Goal: Task Accomplishment & Management: Use online tool/utility

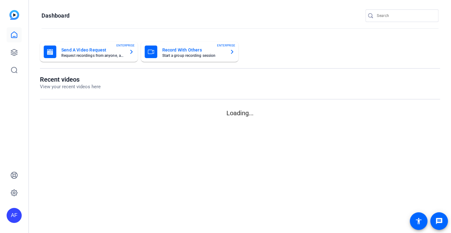
type input "[EMAIL_ADDRESS][DOMAIN_NAME]"
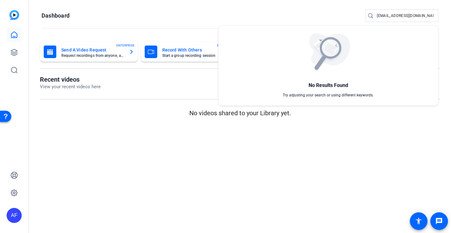
click at [19, 55] on div at bounding box center [225, 116] width 451 height 233
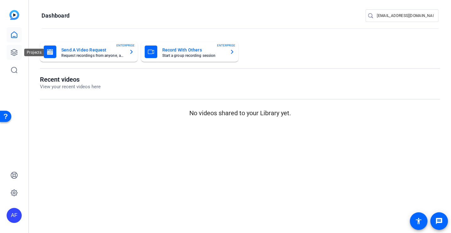
click at [14, 50] on icon at bounding box center [14, 53] width 8 height 8
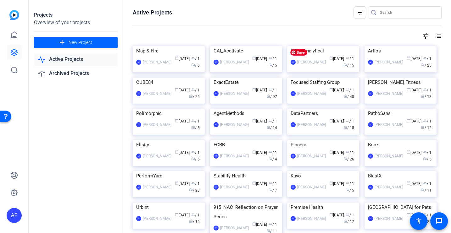
click at [381, 14] on input "Search" at bounding box center [408, 13] width 57 height 8
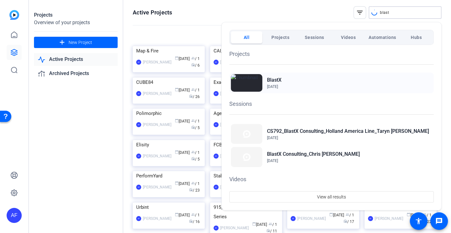
type input "blast"
click at [281, 82] on h2 "BlastX" at bounding box center [274, 80] width 14 height 8
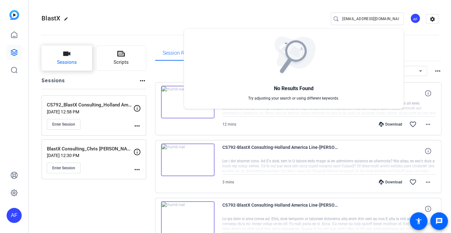
click at [59, 60] on body "AF BlastX edit team@yourlocalstudio.com AF settings Sessions Scripts Sessions m…" at bounding box center [225, 116] width 451 height 233
click at [77, 55] on div at bounding box center [225, 116] width 451 height 233
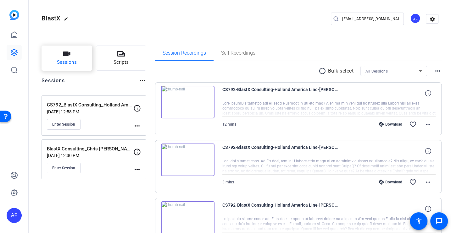
click at [71, 52] on button "Sessions" at bounding box center [67, 58] width 51 height 25
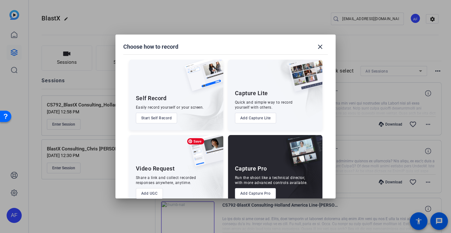
scroll to position [13, 0]
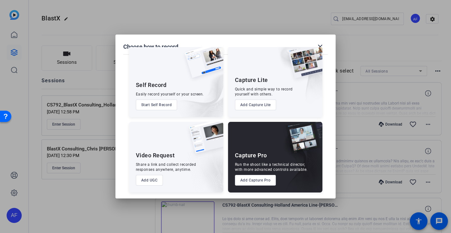
click at [263, 181] on button "Add Capture Pro" at bounding box center [255, 180] width 41 height 11
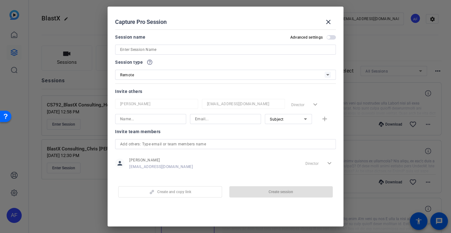
click at [191, 49] on input at bounding box center [225, 50] width 211 height 8
paste input "CS924_BlastX Consulting_Bozzuto_Xiyao Yang"
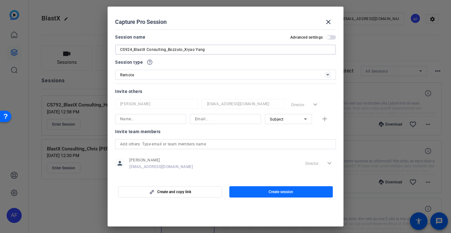
type input "CS924_BlastX Consulting_Bozzuto_Xiyao Yang"
click at [280, 191] on span "Create session" at bounding box center [281, 192] width 25 height 5
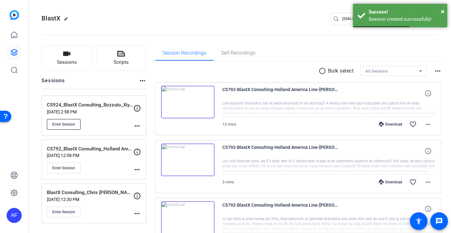
click at [75, 123] on span "Enter Session" at bounding box center [63, 124] width 23 height 5
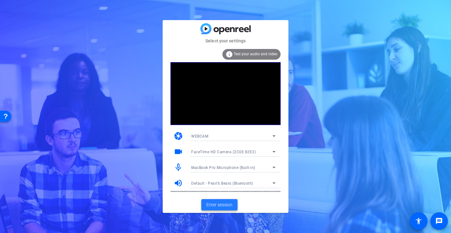
click at [207, 209] on span at bounding box center [219, 205] width 36 height 15
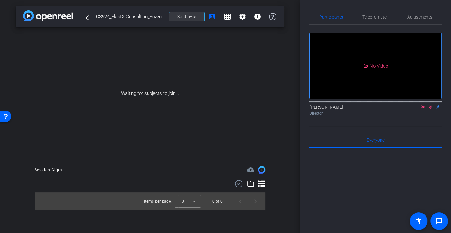
click at [180, 17] on span "Send invite" at bounding box center [186, 16] width 19 height 5
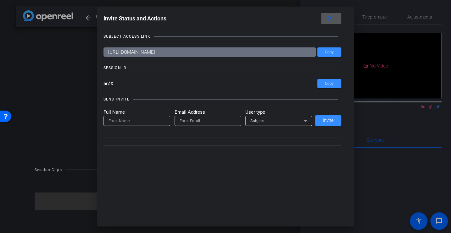
type input "[EMAIL_ADDRESS][DOMAIN_NAME]"
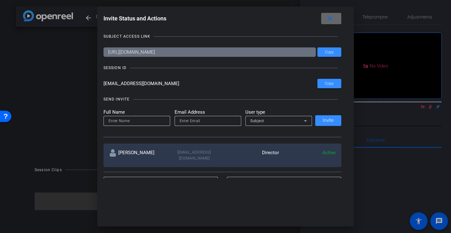
click at [332, 18] on mat-icon "close" at bounding box center [330, 19] width 8 height 8
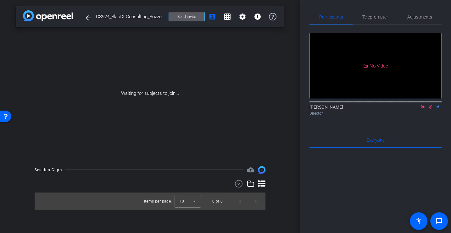
click at [174, 14] on span at bounding box center [187, 16] width 36 height 15
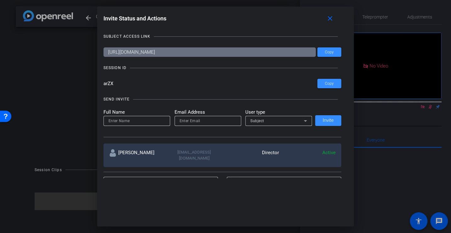
drag, startPoint x: 134, startPoint y: 82, endPoint x: 29, endPoint y: 80, distance: 105.1
click at [29, 81] on div "Invite Status and Actions close SUBJECT ACCESS LINK [URL][DOMAIN_NAME] Copy SES…" at bounding box center [225, 116] width 451 height 233
click at [334, 17] on mat-icon "close" at bounding box center [330, 19] width 8 height 8
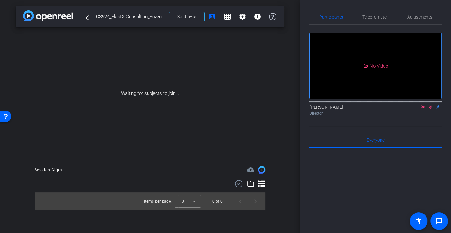
click at [432, 109] on icon at bounding box center [430, 107] width 5 height 4
click at [423, 109] on icon at bounding box center [422, 106] width 3 height 3
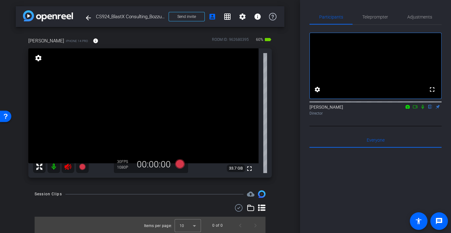
click at [67, 166] on icon at bounding box center [67, 167] width 7 height 6
click at [417, 19] on span "Adjustments" at bounding box center [419, 17] width 25 height 4
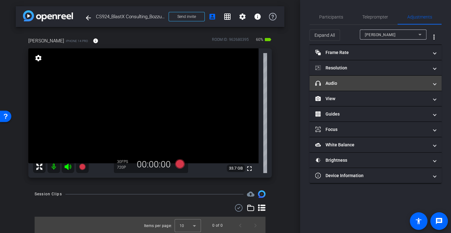
click at [346, 84] on mat-panel-title "headphone icon Audio" at bounding box center [371, 83] width 113 height 7
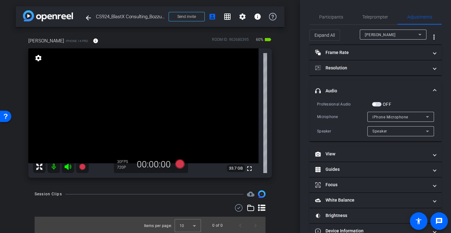
click at [337, 112] on div "Microphone iPhone Microphone" at bounding box center [375, 117] width 117 height 10
click at [329, 21] on span "Participants" at bounding box center [331, 16] width 24 height 15
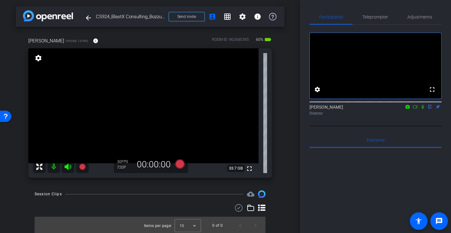
click at [281, 145] on div "[PERSON_NAME] iPhone 14 Pro info ROOM ID: 962680395 60% battery_std fullscreen …" at bounding box center [150, 105] width 269 height 157
click at [422, 15] on span "Adjustments" at bounding box center [419, 17] width 25 height 4
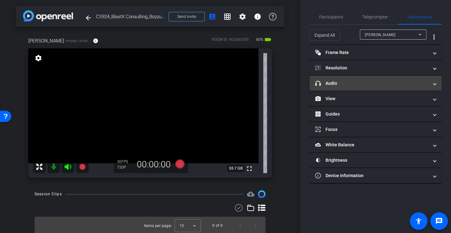
click at [350, 81] on mat-panel-title "headphone icon Audio" at bounding box center [371, 83] width 113 height 7
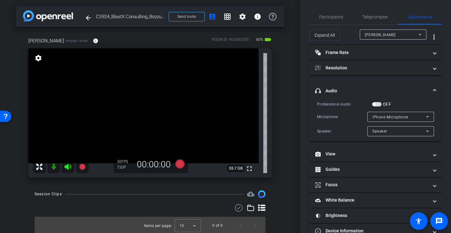
click at [342, 111] on div "Professional Audio OFF Microphone iPhone Microphone Speaker Speaker" at bounding box center [375, 119] width 117 height 36
click at [347, 109] on div "Professional Audio OFF Microphone iPhone Microphone Speaker Speaker" at bounding box center [375, 119] width 117 height 36
click at [341, 111] on div "Professional Audio OFF Microphone iPhone Microphone Speaker Speaker" at bounding box center [375, 119] width 117 height 36
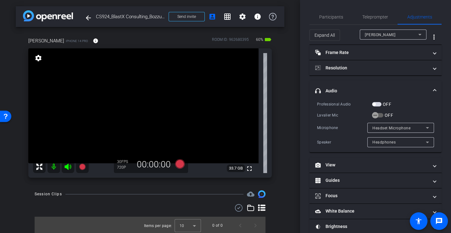
click at [341, 111] on div "Professional Audio OFF Lavalier Mic OFF Microphone Headset Microphone Speaker H…" at bounding box center [375, 124] width 117 height 47
click at [372, 113] on icon "button" at bounding box center [375, 116] width 6 height 6
click at [346, 119] on div "Professional Audio OFF Lavalier Mic OFF Microphone Headset Microphone Speaker H…" at bounding box center [375, 124] width 117 height 47
click at [346, 119] on div "Professional Audio OFF Lavalier Mic ON Microphone Lavalier Microphone Speaker S…" at bounding box center [375, 124] width 117 height 47
click at [375, 105] on span "button" at bounding box center [373, 104] width 3 height 3
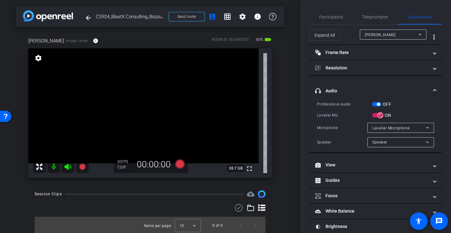
click at [356, 110] on div "Professional Audio OFF Lavalier Mic ON Microphone Lavalier Microphone Speaker S…" at bounding box center [375, 124] width 117 height 47
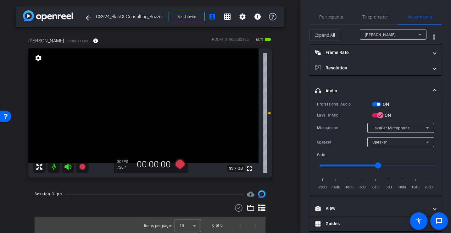
click at [356, 110] on div "Professional Audio ON Lavalier Mic ON Microphone Lavalier Microphone Speaker Sp…" at bounding box center [375, 146] width 117 height 90
click at [334, 21] on span "Participants" at bounding box center [331, 16] width 24 height 15
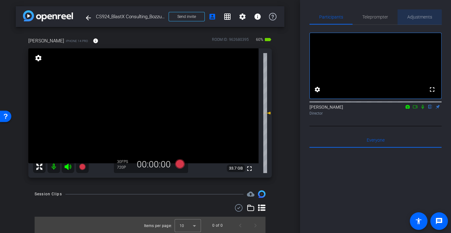
click at [418, 20] on span "Adjustments" at bounding box center [419, 16] width 25 height 15
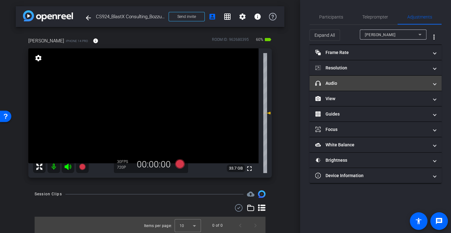
click at [329, 86] on mat-panel-title "headphone icon Audio" at bounding box center [371, 83] width 113 height 7
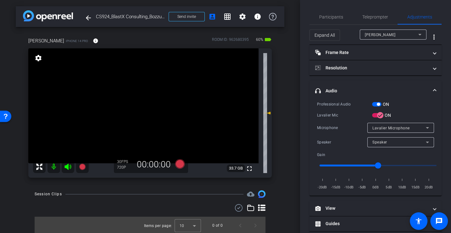
click at [338, 112] on div "Lavalier Mic ON" at bounding box center [375, 115] width 117 height 7
click at [93, 43] on mat-icon "info" at bounding box center [96, 41] width 6 height 6
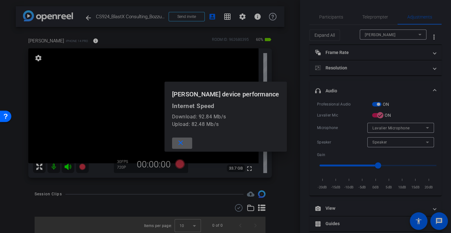
click at [185, 142] on mat-icon "close" at bounding box center [181, 143] width 8 height 8
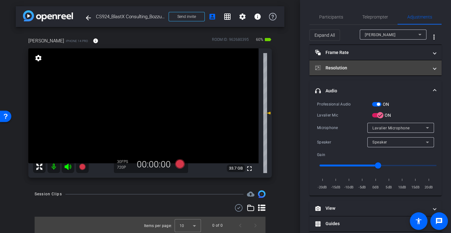
click at [386, 61] on mat-expansion-panel-header "Resolution" at bounding box center [375, 67] width 132 height 15
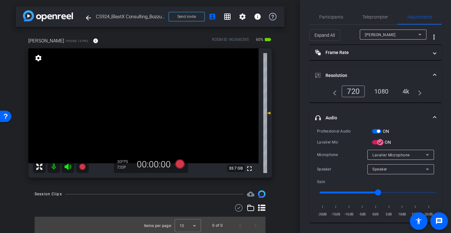
click at [409, 94] on div "4k" at bounding box center [406, 91] width 16 height 11
click at [330, 15] on span "Participants" at bounding box center [331, 17] width 24 height 4
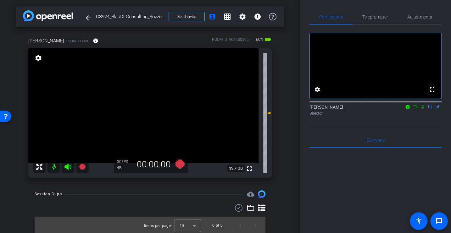
click at [309, 170] on div "Participants Teleprompter Adjustments fullscreen settings [PERSON_NAME] flip Di…" at bounding box center [375, 116] width 151 height 233
click at [178, 164] on icon at bounding box center [179, 163] width 9 height 9
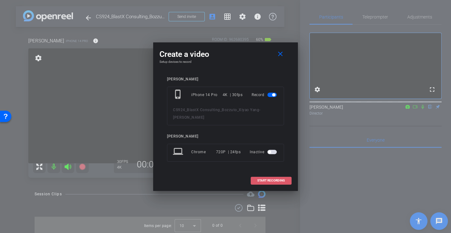
click at [276, 181] on span "START RECORDING" at bounding box center [271, 180] width 28 height 3
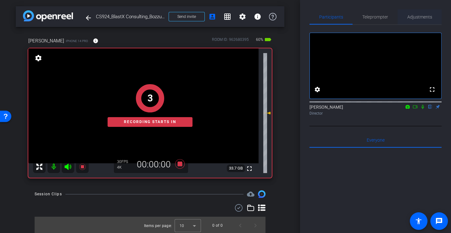
click at [414, 17] on span "Adjustments" at bounding box center [419, 17] width 25 height 4
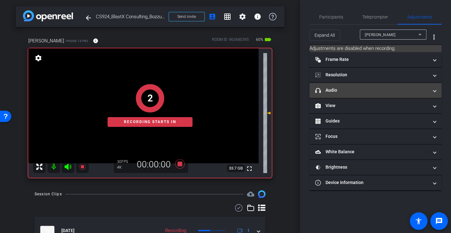
click at [335, 87] on mat-panel-title "headphone icon Audio" at bounding box center [371, 90] width 113 height 7
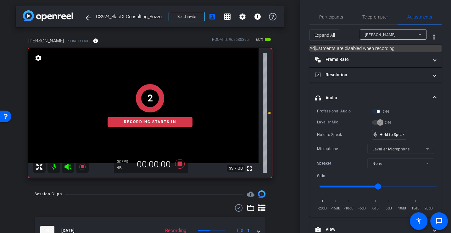
click at [331, 132] on div "Hold to Speak" at bounding box center [344, 135] width 55 height 6
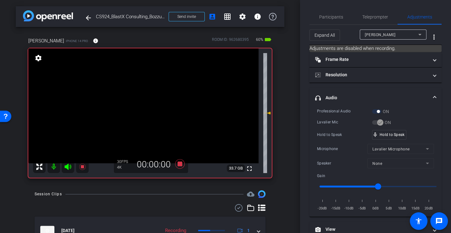
click at [345, 133] on div "Hold to Speak" at bounding box center [344, 135] width 55 height 6
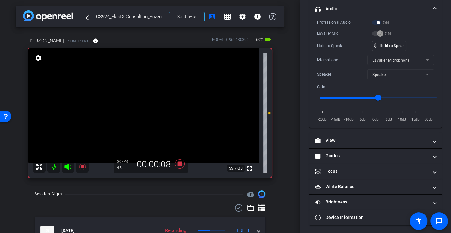
click at [356, 36] on div "Lavalier Mic" at bounding box center [344, 33] width 55 height 6
drag, startPoint x: 375, startPoint y: 97, endPoint x: 372, endPoint y: 97, distance: 3.5
type input "-2"
click at [372, 97] on input "range" at bounding box center [378, 98] width 130 height 14
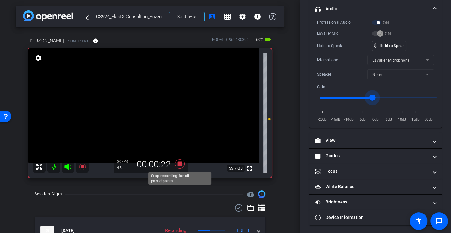
click at [179, 163] on icon at bounding box center [179, 163] width 9 height 9
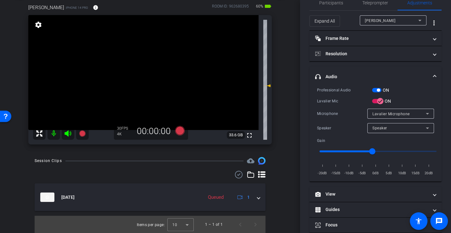
scroll to position [0, 0]
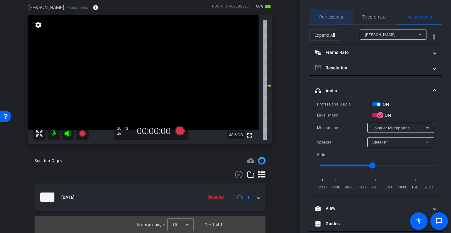
click at [330, 16] on span "Participants" at bounding box center [331, 17] width 24 height 4
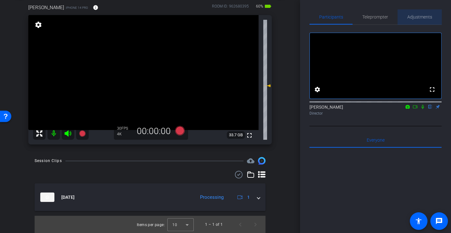
click at [424, 16] on span "Adjustments" at bounding box center [419, 17] width 25 height 4
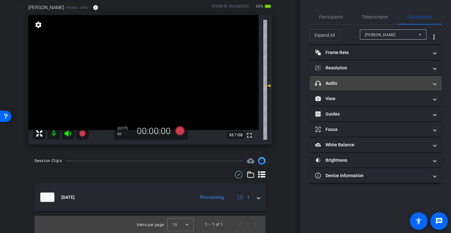
click at [337, 84] on mat-panel-title "headphone icon Audio" at bounding box center [371, 83] width 113 height 7
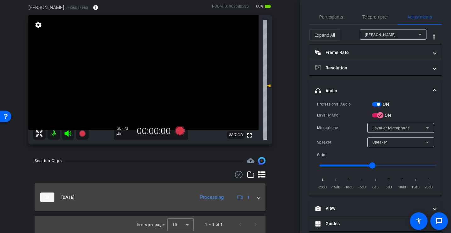
click at [259, 197] on span at bounding box center [258, 197] width 3 height 7
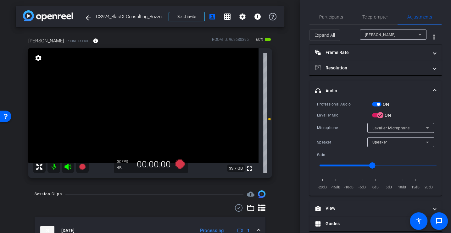
click at [328, 116] on div "Lavalier Mic" at bounding box center [344, 115] width 55 height 6
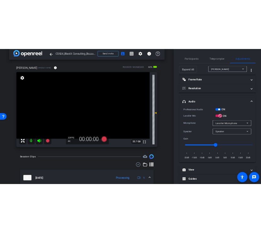
scroll to position [8, 0]
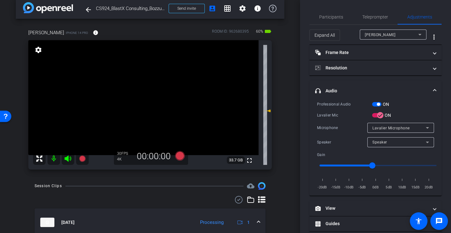
click at [330, 128] on div "Microphone" at bounding box center [342, 128] width 50 height 6
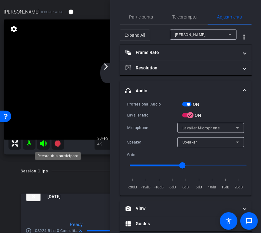
click at [58, 142] on icon at bounding box center [57, 144] width 6 height 6
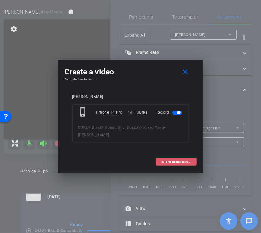
click at [168, 161] on span "START RECORDING" at bounding box center [177, 162] width 28 height 3
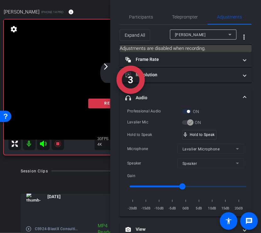
click at [144, 122] on div "Lavalier Mic" at bounding box center [154, 122] width 55 height 6
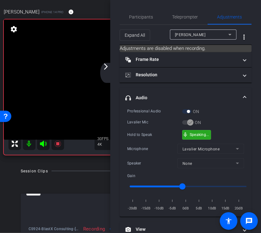
scroll to position [89, 0]
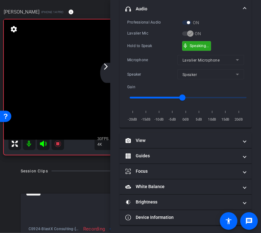
click at [104, 71] on div "arrow_back_ios_new arrow_forward_ios" at bounding box center [106, 73] width 13 height 20
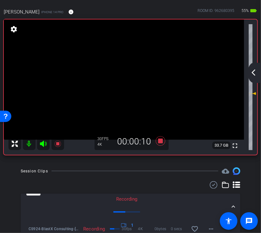
click at [254, 75] on mat-icon "arrow_back_ios_new" at bounding box center [254, 73] width 8 height 8
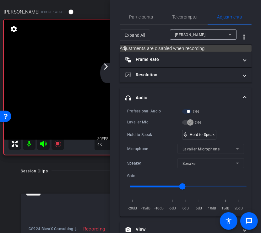
click at [150, 136] on div "Hold to Speak" at bounding box center [154, 135] width 55 height 6
click at [108, 71] on div "arrow_back_ios_new arrow_forward_ios" at bounding box center [106, 73] width 13 height 20
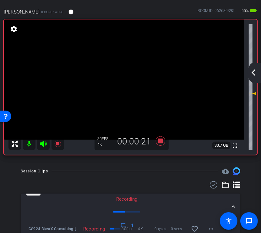
click at [256, 73] on mat-icon "arrow_back_ios_new" at bounding box center [254, 73] width 8 height 8
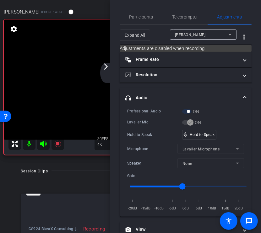
click at [162, 136] on div "Hold to Speak" at bounding box center [154, 135] width 55 height 6
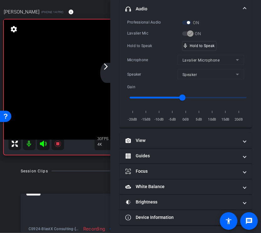
click at [107, 64] on mat-icon "arrow_forward_ios" at bounding box center [106, 67] width 8 height 8
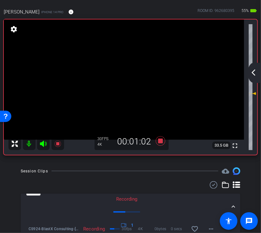
click at [255, 74] on mat-icon "arrow_back_ios_new" at bounding box center [254, 73] width 8 height 8
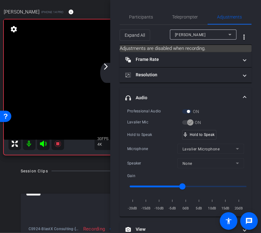
click at [152, 129] on div "Professional Audio ON Lavalier Mic ON Hold to Speak mic_none Hold to Speak Micr…" at bounding box center [185, 160] width 117 height 104
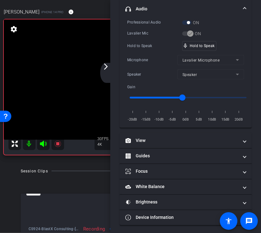
click at [108, 69] on mat-icon "arrow_forward_ios" at bounding box center [106, 67] width 8 height 8
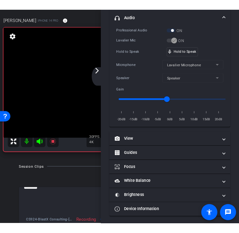
scroll to position [0, 0]
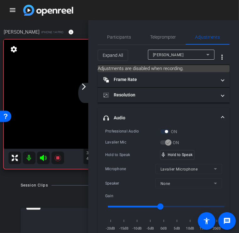
click at [82, 86] on mat-icon "arrow_forward_ios" at bounding box center [84, 87] width 8 height 8
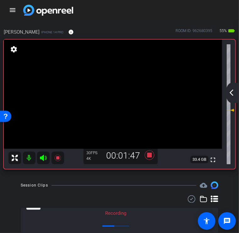
click at [231, 90] on mat-icon "arrow_back_ios_new" at bounding box center [232, 93] width 8 height 8
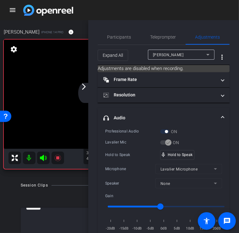
click at [131, 144] on div "Lavalier Mic" at bounding box center [132, 142] width 55 height 6
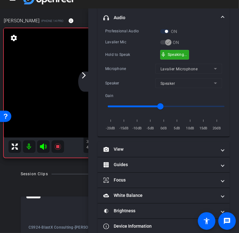
scroll to position [20, 0]
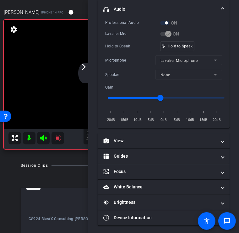
click at [87, 67] on mat-icon "arrow_forward_ios" at bounding box center [84, 67] width 8 height 8
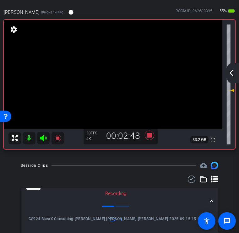
drag, startPoint x: 234, startPoint y: 70, endPoint x: 260, endPoint y: 69, distance: 26.8
click at [239, 69] on html "Accessibility Screen-Reader Guide, Feedback, and Issue Reporting | New window m…" at bounding box center [119, 96] width 239 height 233
click at [232, 75] on mat-icon "arrow_back_ios_new" at bounding box center [232, 73] width 8 height 8
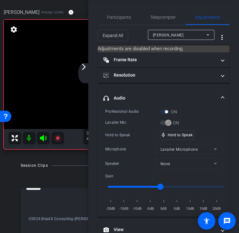
click at [84, 67] on mat-icon "arrow_forward_ios" at bounding box center [84, 67] width 8 height 8
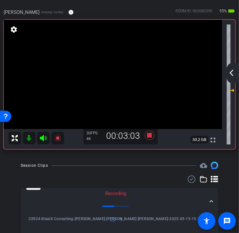
click at [231, 71] on mat-icon "arrow_back_ios_new" at bounding box center [232, 73] width 8 height 8
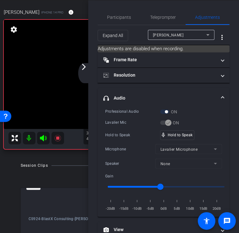
click at [121, 146] on div "Microphone" at bounding box center [130, 149] width 50 height 6
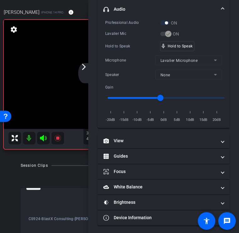
click at [83, 65] on mat-icon "arrow_forward_ios" at bounding box center [84, 67] width 8 height 8
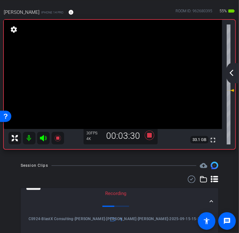
click at [231, 72] on mat-icon "arrow_back_ios_new" at bounding box center [232, 73] width 8 height 8
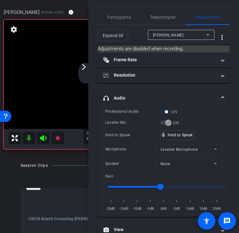
click at [132, 120] on div "Lavalier Mic" at bounding box center [132, 123] width 55 height 6
click at [83, 65] on mat-icon "arrow_forward_ios" at bounding box center [84, 67] width 8 height 8
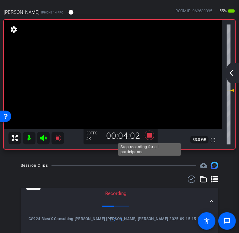
click at [148, 137] on icon at bounding box center [149, 135] width 9 height 9
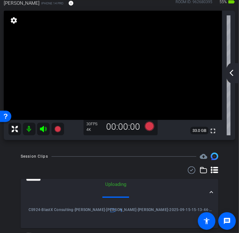
scroll to position [19, 0]
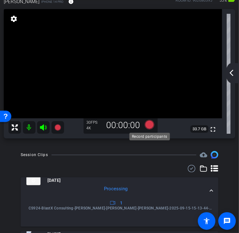
click at [148, 123] on icon at bounding box center [149, 124] width 9 height 9
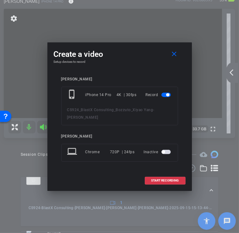
scroll to position [0, 0]
click at [170, 180] on span "START RECORDING" at bounding box center [166, 180] width 28 height 3
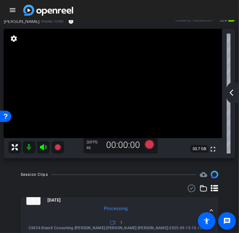
scroll to position [20, 0]
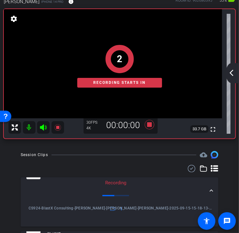
click at [229, 73] on mat-icon "arrow_back_ios_new" at bounding box center [232, 73] width 8 height 8
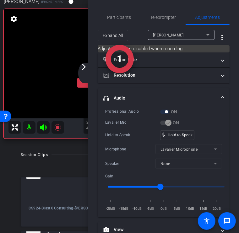
click at [128, 121] on div "Lavalier Mic" at bounding box center [132, 123] width 55 height 6
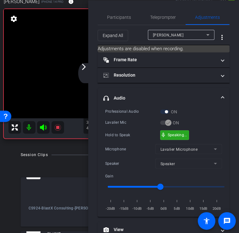
scroll to position [89, 0]
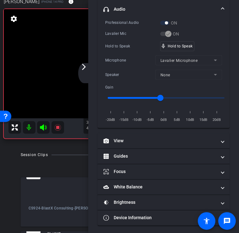
click at [86, 66] on mat-icon "arrow_forward_ios" at bounding box center [84, 67] width 8 height 8
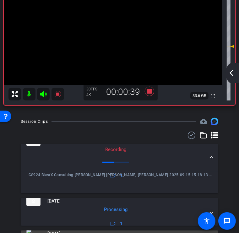
scroll to position [0, 0]
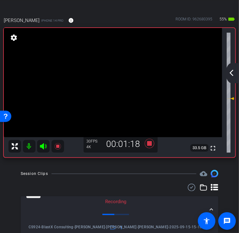
click at [231, 74] on mat-icon "arrow_back_ios_new" at bounding box center [232, 73] width 8 height 8
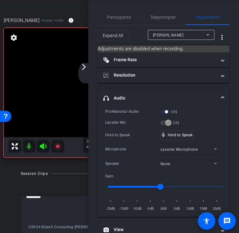
click at [114, 136] on div "Hold to Speak" at bounding box center [132, 135] width 55 height 6
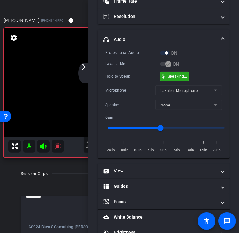
scroll to position [89, 0]
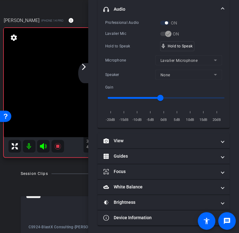
click at [133, 43] on div "Hold to Speak" at bounding box center [132, 46] width 55 height 6
click at [82, 71] on div "arrow_back_ios_new arrow_forward_ios" at bounding box center [84, 73] width 13 height 20
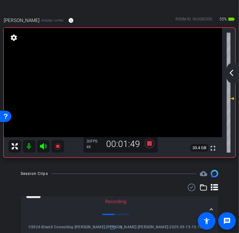
scroll to position [0, 0]
click at [230, 72] on mat-icon "arrow_back_ios_new" at bounding box center [232, 73] width 8 height 8
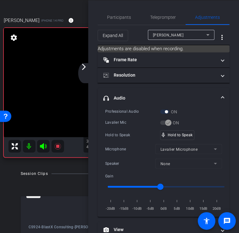
click at [110, 144] on div "Microphone Lavalier Microphone" at bounding box center [163, 149] width 117 height 10
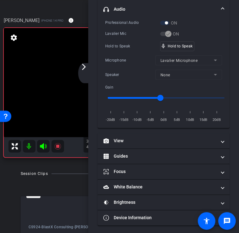
click at [83, 69] on mat-icon "arrow_forward_ios" at bounding box center [84, 67] width 8 height 8
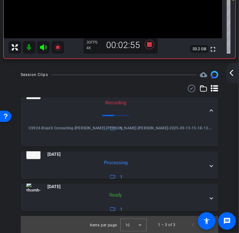
scroll to position [0, 0]
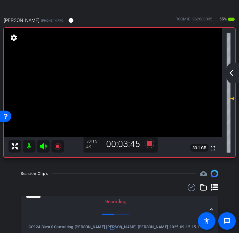
click at [231, 72] on mat-icon "arrow_back_ios_new" at bounding box center [232, 73] width 8 height 8
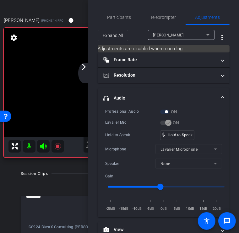
click at [132, 137] on div "Hold to Speak" at bounding box center [132, 135] width 55 height 6
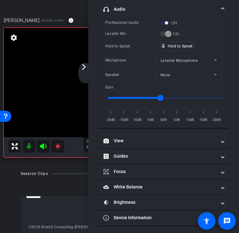
click at [89, 69] on div "arrow_back_ios_new arrow_forward_ios" at bounding box center [84, 73] width 13 height 20
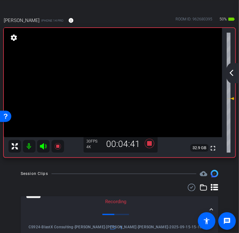
click at [232, 74] on mat-icon "arrow_back_ios_new" at bounding box center [232, 73] width 8 height 8
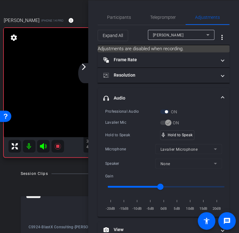
click at [126, 136] on div "Hold to Speak" at bounding box center [132, 135] width 55 height 6
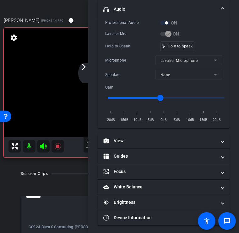
click at [84, 64] on mat-icon "arrow_forward_ios" at bounding box center [84, 67] width 8 height 8
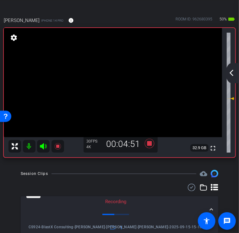
scroll to position [0, 0]
click at [231, 70] on mat-icon "arrow_back_ios_new" at bounding box center [232, 73] width 8 height 8
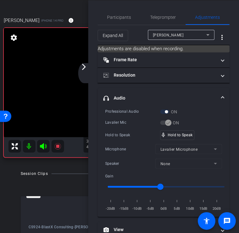
click at [129, 120] on div "Lavalier Mic" at bounding box center [132, 123] width 55 height 6
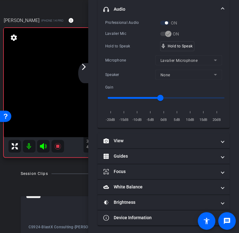
click at [88, 66] on div "arrow_back_ios_new arrow_forward_ios" at bounding box center [84, 73] width 13 height 20
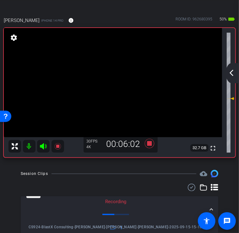
click at [228, 67] on div "arrow_back_ios_new arrow_forward_ios" at bounding box center [232, 73] width 13 height 20
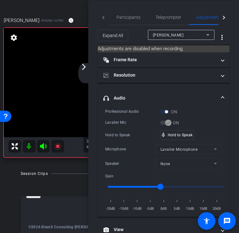
click at [122, 127] on div "Professional Audio ON Lavalier Mic ON Hold to Speak mic_none Hold to Speak Micr…" at bounding box center [163, 161] width 117 height 104
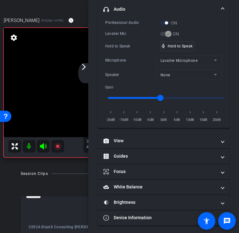
click at [84, 66] on mat-icon "arrow_forward_ios" at bounding box center [84, 67] width 8 height 8
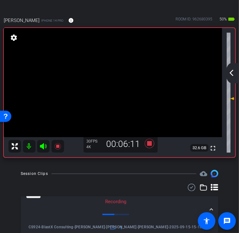
scroll to position [0, 0]
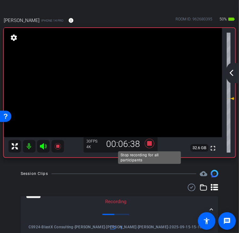
click at [151, 143] on icon at bounding box center [149, 143] width 9 height 9
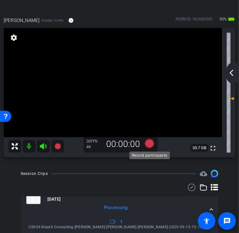
click at [152, 141] on icon at bounding box center [149, 143] width 9 height 9
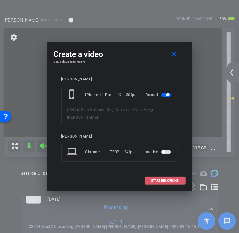
click at [165, 182] on span "START RECORDING" at bounding box center [166, 180] width 28 height 3
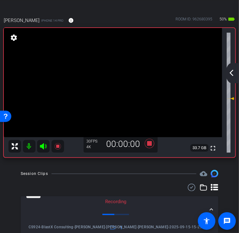
click at [233, 78] on div "arrow_back_ios_new arrow_forward_ios" at bounding box center [232, 73] width 13 height 20
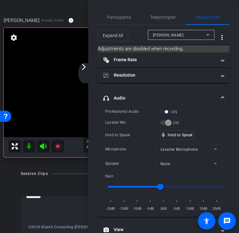
click at [131, 132] on div "Hold to Speak" at bounding box center [132, 135] width 55 height 6
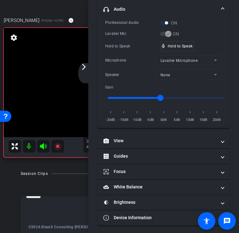
click at [84, 67] on mat-icon "arrow_forward_ios" at bounding box center [84, 67] width 8 height 8
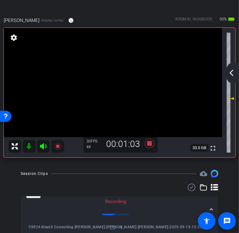
click at [230, 77] on div "arrow_back_ios_new arrow_forward_ios" at bounding box center [232, 73] width 13 height 20
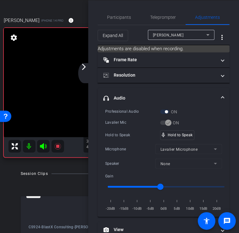
click at [132, 134] on div "Hold to Speak" at bounding box center [132, 135] width 55 height 6
click at [83, 69] on mat-icon "arrow_forward_ios" at bounding box center [84, 67] width 8 height 8
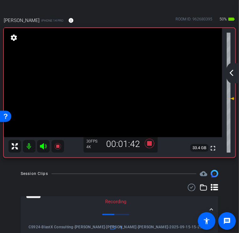
click at [230, 71] on mat-icon "arrow_back_ios_new" at bounding box center [232, 73] width 8 height 8
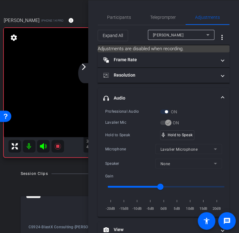
click at [131, 126] on div "Professional Audio ON Lavalier Mic ON Hold to Speak mic_none Hold to Speak Micr…" at bounding box center [163, 161] width 117 height 104
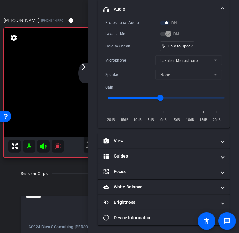
click at [84, 72] on div "arrow_back_ios_new arrow_forward_ios" at bounding box center [84, 73] width 13 height 20
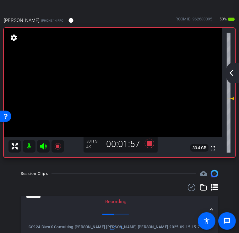
scroll to position [0, 0]
click at [233, 75] on mat-icon "arrow_back_ios_new" at bounding box center [232, 73] width 8 height 8
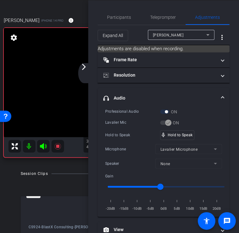
click at [134, 129] on div "Professional Audio ON Lavalier Mic ON Hold to Speak mic_none Hold to Speak Micr…" at bounding box center [163, 161] width 117 height 104
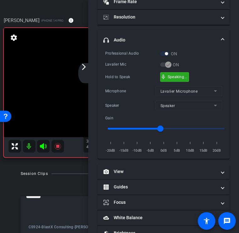
scroll to position [89, 0]
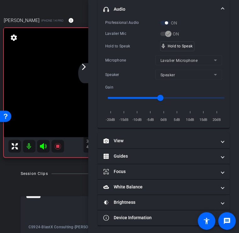
click at [86, 66] on mat-icon "arrow_forward_ios" at bounding box center [84, 67] width 8 height 8
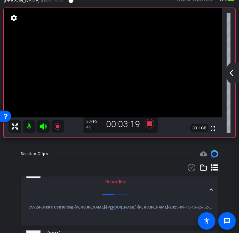
scroll to position [17, 0]
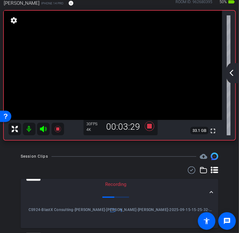
click at [232, 69] on mat-icon "arrow_back_ios_new" at bounding box center [232, 73] width 8 height 8
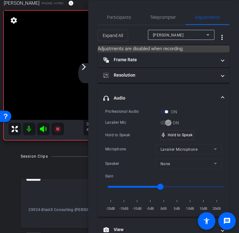
click at [121, 137] on div "Hold to Speak" at bounding box center [132, 135] width 55 height 6
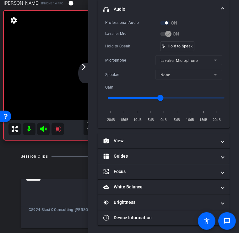
click at [82, 70] on mat-icon "arrow_forward_ios" at bounding box center [84, 67] width 8 height 8
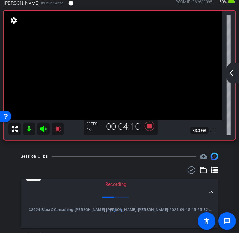
click at [175, 156] on div "Session Clips cloud_upload" at bounding box center [120, 157] width 198 height 8
click at [179, 150] on div "arrow_back CS924_BlastX Consulting_Bozzuto_Xiyao [PERSON_NAME] Back to project …" at bounding box center [119, 99] width 239 height 233
click at [232, 68] on div "arrow_back_ios_new arrow_forward_ios" at bounding box center [232, 73] width 13 height 20
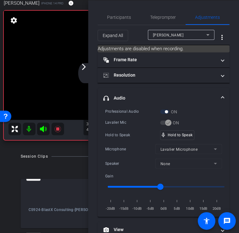
click at [121, 109] on div "Professional Audio" at bounding box center [132, 112] width 55 height 6
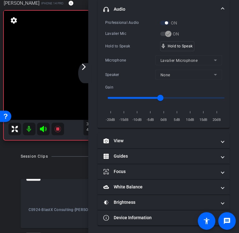
click at [84, 66] on mat-icon "arrow_forward_ios" at bounding box center [84, 67] width 8 height 8
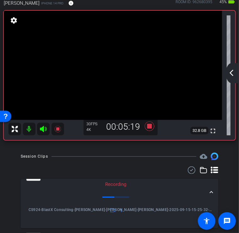
click at [231, 73] on mat-icon "arrow_back_ios_new" at bounding box center [232, 73] width 8 height 8
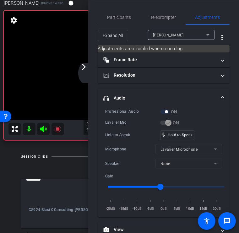
click at [110, 142] on div "Professional Audio ON Lavalier Mic ON Hold to Speak mic_none Hold to Speak Micr…" at bounding box center [163, 161] width 117 height 104
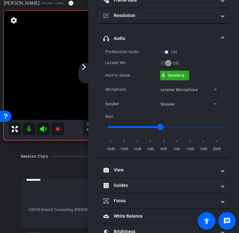
scroll to position [89, 0]
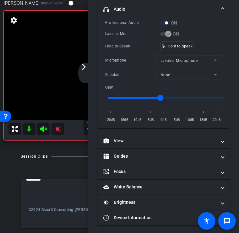
click at [81, 68] on mat-icon "arrow_forward_ios" at bounding box center [84, 67] width 8 height 8
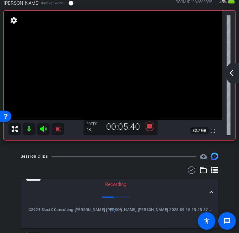
scroll to position [0, 0]
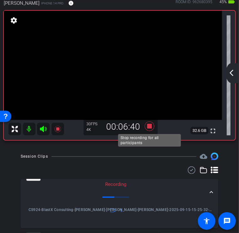
click at [150, 127] on icon at bounding box center [149, 126] width 9 height 9
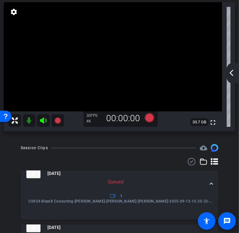
scroll to position [24, 0]
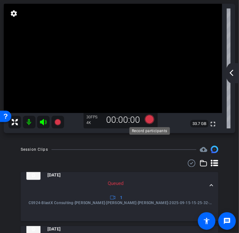
click at [148, 119] on icon at bounding box center [149, 119] width 9 height 9
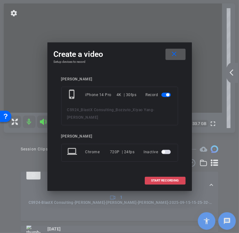
click at [158, 180] on span "START RECORDING" at bounding box center [166, 180] width 28 height 3
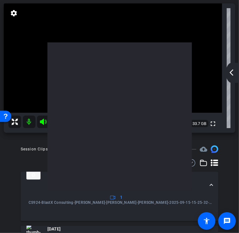
scroll to position [20, 0]
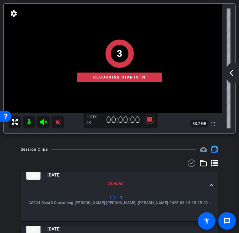
click at [231, 74] on mat-icon "arrow_back_ios_new" at bounding box center [232, 73] width 8 height 8
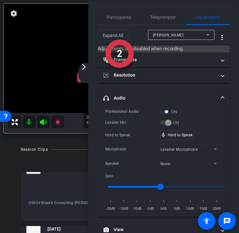
click at [118, 133] on div "Hold to Speak" at bounding box center [132, 135] width 55 height 6
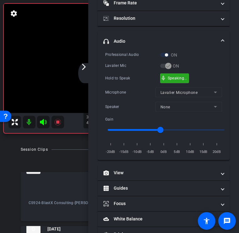
scroll to position [89, 0]
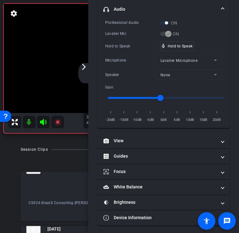
click at [84, 68] on mat-icon "arrow_forward_ios" at bounding box center [84, 67] width 8 height 8
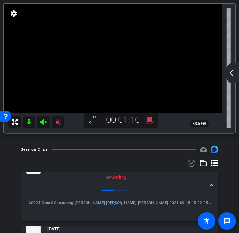
click at [232, 75] on mat-icon "arrow_back_ios_new" at bounding box center [232, 73] width 8 height 8
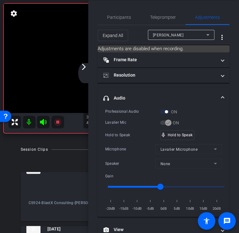
click at [123, 117] on div "Professional Audio ON Lavalier Mic ON Hold to Speak mic_none Hold to Speak Micr…" at bounding box center [163, 161] width 117 height 104
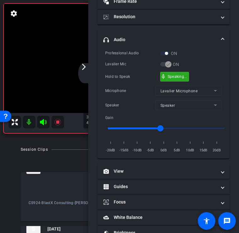
scroll to position [89, 0]
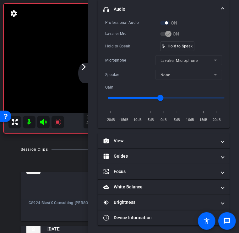
click at [84, 67] on mat-icon "arrow_forward_ios" at bounding box center [84, 67] width 8 height 8
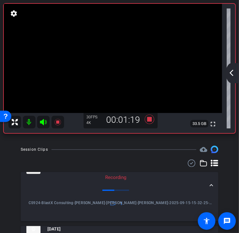
scroll to position [0, 0]
click at [231, 75] on mat-icon "arrow_back_ios_new" at bounding box center [232, 73] width 8 height 8
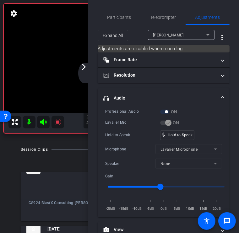
click at [120, 131] on div "Hold to Speak mic_none Hold to Speak" at bounding box center [163, 136] width 117 height 10
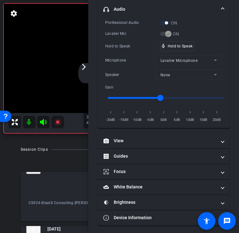
click at [126, 62] on div "Microphone" at bounding box center [130, 60] width 50 height 6
click at [132, 61] on div "Microphone" at bounding box center [130, 60] width 50 height 6
click at [86, 70] on mat-icon "arrow_forward_ios" at bounding box center [84, 67] width 8 height 8
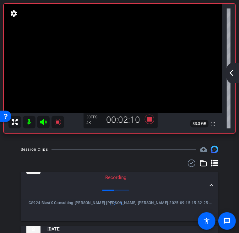
click at [230, 73] on mat-icon "arrow_back_ios_new" at bounding box center [232, 73] width 8 height 8
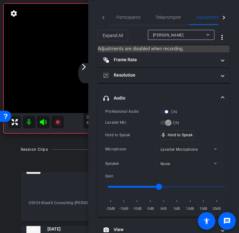
click at [134, 125] on div "Lavalier Mic ON" at bounding box center [163, 123] width 117 height 7
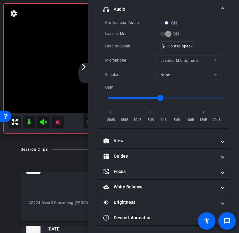
click at [87, 67] on mat-icon "arrow_forward_ios" at bounding box center [84, 67] width 8 height 8
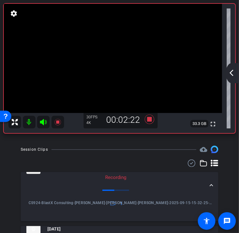
scroll to position [0, 0]
click at [232, 73] on mat-icon "arrow_back_ios_new" at bounding box center [232, 73] width 8 height 8
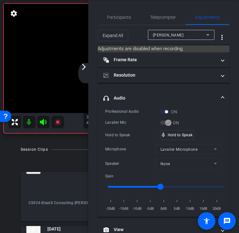
click at [136, 124] on div "Lavalier Mic" at bounding box center [132, 123] width 55 height 6
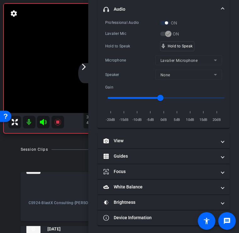
click at [89, 67] on div "arrow_back_ios_new arrow_forward_ios" at bounding box center [84, 73] width 13 height 20
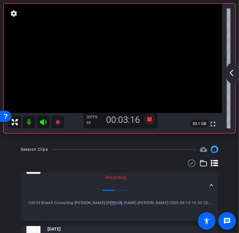
click at [231, 69] on mat-icon "arrow_back_ios_new" at bounding box center [232, 73] width 8 height 8
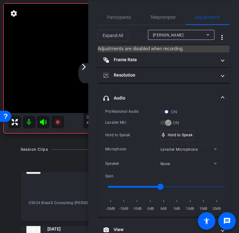
click at [135, 121] on div "Lavalier Mic" at bounding box center [132, 123] width 55 height 6
click at [129, 131] on div "Hold to Speak mic_none Hold to Speak" at bounding box center [163, 136] width 117 height 10
click at [85, 69] on mat-icon "arrow_forward_ios" at bounding box center [84, 67] width 8 height 8
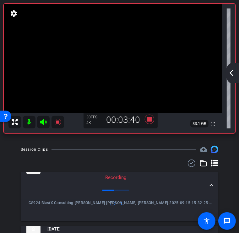
click at [171, 140] on div "arrow_back CS924_BlastX Consulting_Bozzuto_Xiyao [PERSON_NAME] Back to project …" at bounding box center [119, 92] width 239 height 233
click at [233, 71] on mat-icon "arrow_back_ios_new" at bounding box center [232, 73] width 8 height 8
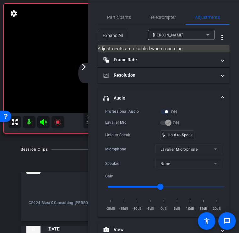
click at [131, 125] on div "Lavalier Mic" at bounding box center [132, 123] width 55 height 6
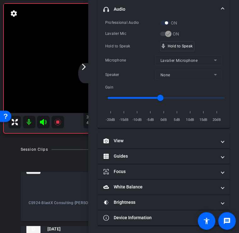
click at [86, 72] on div "arrow_back_ios_new arrow_forward_ios" at bounding box center [84, 73] width 13 height 20
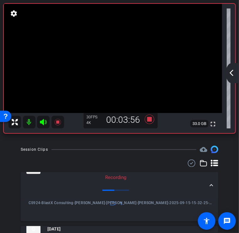
scroll to position [0, 0]
click at [230, 74] on mat-icon "arrow_back_ios_new" at bounding box center [232, 73] width 8 height 8
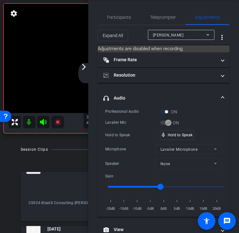
click at [136, 121] on div "Lavalier Mic" at bounding box center [132, 123] width 55 height 6
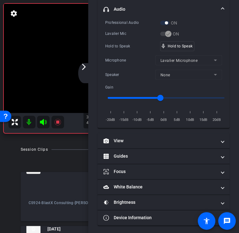
click at [85, 67] on mat-icon "arrow_forward_ios" at bounding box center [84, 67] width 8 height 8
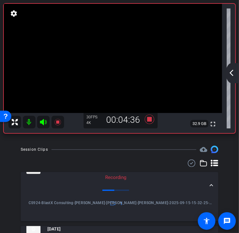
scroll to position [0, 0]
click at [232, 73] on mat-icon "arrow_back_ios_new" at bounding box center [232, 73] width 8 height 8
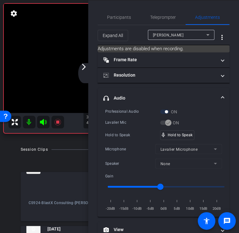
click at [126, 132] on div "Hold to Speak" at bounding box center [132, 135] width 55 height 6
click at [84, 70] on div "arrow_back_ios_new arrow_forward_ios" at bounding box center [84, 73] width 13 height 20
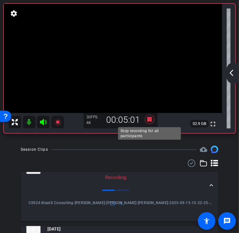
click at [155, 116] on icon at bounding box center [149, 119] width 15 height 11
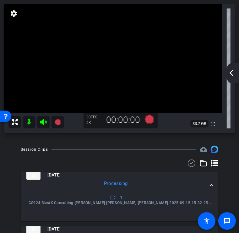
click at [149, 141] on div "arrow_back CS924_BlastX Consulting_Bozzuto_Xiyao [PERSON_NAME] Back to project …" at bounding box center [119, 92] width 239 height 233
click at [149, 117] on icon at bounding box center [149, 119] width 9 height 9
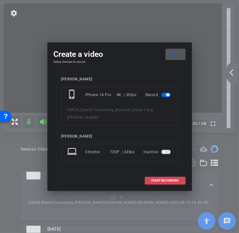
click at [175, 176] on span at bounding box center [165, 180] width 40 height 15
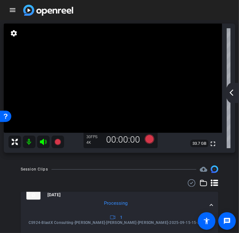
scroll to position [20, 0]
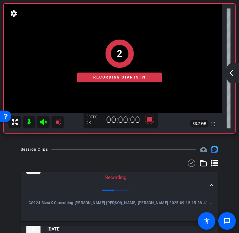
click at [230, 74] on mat-icon "arrow_back_ios_new" at bounding box center [232, 73] width 8 height 8
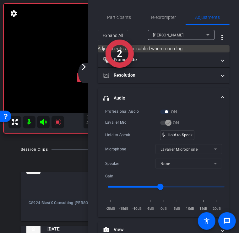
click at [139, 113] on div "Professional Audio" at bounding box center [132, 112] width 55 height 6
click at [109, 133] on div "Hold to Speak" at bounding box center [132, 135] width 55 height 6
click at [86, 70] on mat-icon "arrow_forward_ios" at bounding box center [84, 67] width 8 height 8
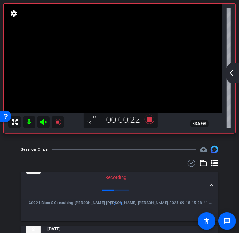
click at [231, 69] on mat-icon "arrow_back_ios_new" at bounding box center [232, 73] width 8 height 8
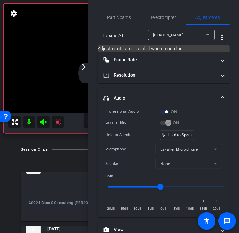
click at [98, 140] on div "Professional Audio ON Lavalier Mic ON Hold to Speak mic_none Hold to Speak Micr…" at bounding box center [164, 163] width 132 height 109
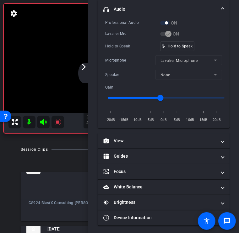
click at [119, 58] on div "Microphone" at bounding box center [130, 60] width 50 height 6
click at [86, 70] on mat-icon "arrow_forward_ios" at bounding box center [84, 67] width 8 height 8
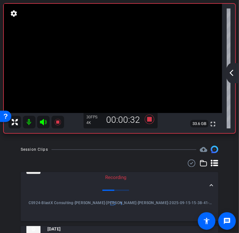
scroll to position [0, 0]
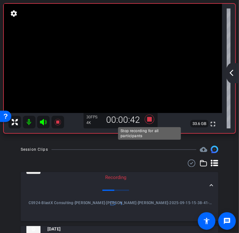
click at [151, 118] on icon at bounding box center [149, 119] width 9 height 9
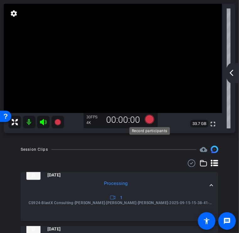
click at [148, 118] on icon at bounding box center [149, 119] width 9 height 9
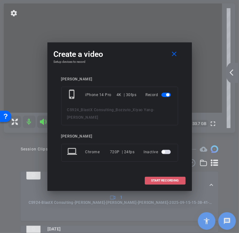
click at [168, 181] on span "START RECORDING" at bounding box center [166, 180] width 28 height 3
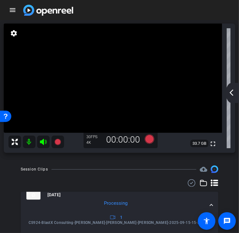
scroll to position [20, 0]
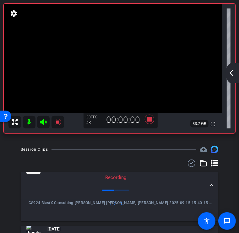
click at [232, 74] on mat-icon "arrow_back_ios_new" at bounding box center [232, 73] width 8 height 8
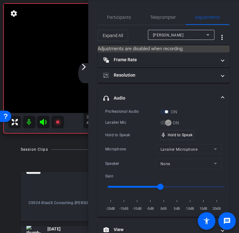
click at [147, 113] on div "Professional Audio" at bounding box center [132, 112] width 55 height 6
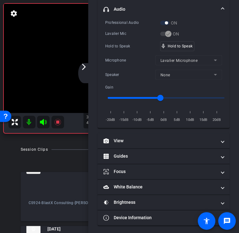
click at [86, 64] on mat-icon "arrow_forward_ios" at bounding box center [84, 67] width 8 height 8
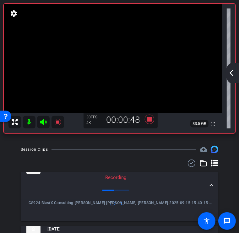
click at [232, 74] on mat-icon "arrow_back_ios_new" at bounding box center [232, 73] width 8 height 8
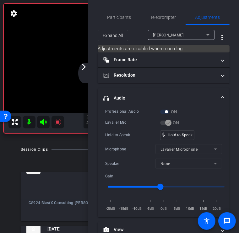
click at [111, 134] on div "Hold to Speak" at bounding box center [132, 135] width 55 height 6
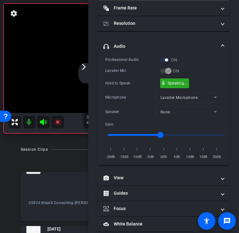
scroll to position [89, 0]
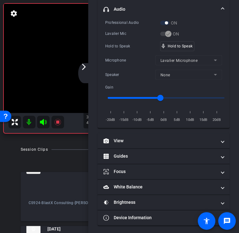
click at [86, 66] on mat-icon "arrow_forward_ios" at bounding box center [84, 67] width 8 height 8
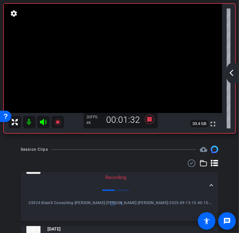
click at [235, 74] on mat-icon "arrow_back_ios_new" at bounding box center [232, 73] width 8 height 8
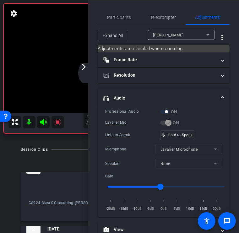
click at [128, 131] on div "Hold to Speak mic_none Hold to Speak" at bounding box center [163, 136] width 117 height 10
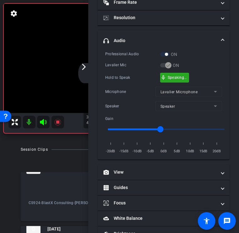
scroll to position [89, 0]
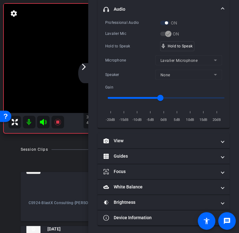
click at [84, 74] on div "arrow_back_ios_new arrow_forward_ios" at bounding box center [84, 73] width 13 height 20
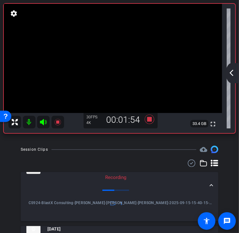
scroll to position [0, 0]
click at [231, 76] on mat-icon "arrow_back_ios_new" at bounding box center [232, 73] width 8 height 8
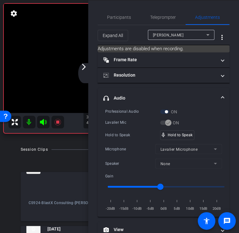
click at [127, 128] on div "Professional Audio ON Lavalier Mic ON Hold to Speak mic_none Hold to Speak Micr…" at bounding box center [163, 161] width 117 height 104
click at [82, 66] on mat-icon "arrow_forward_ios" at bounding box center [84, 67] width 8 height 8
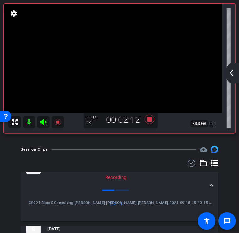
click at [232, 72] on mat-icon "arrow_back_ios_new" at bounding box center [232, 73] width 8 height 8
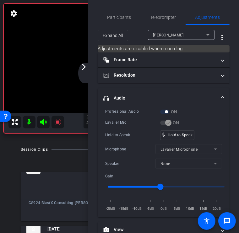
click at [117, 135] on div "Hold to Speak" at bounding box center [132, 135] width 55 height 6
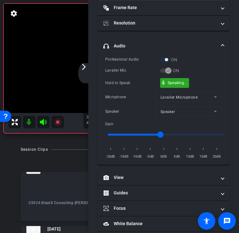
scroll to position [89, 0]
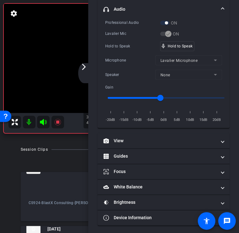
click at [84, 67] on mat-icon "arrow_forward_ios" at bounding box center [84, 67] width 8 height 8
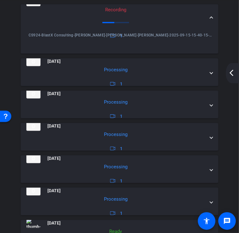
scroll to position [0, 0]
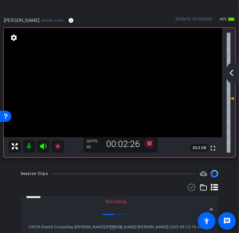
click at [230, 74] on mat-icon "arrow_back_ios_new" at bounding box center [232, 73] width 8 height 8
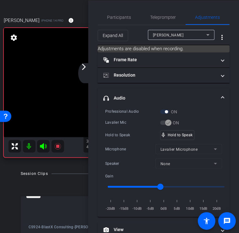
click at [132, 137] on div "Hold to Speak" at bounding box center [132, 135] width 55 height 6
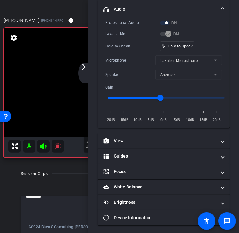
click at [84, 76] on div "arrow_back_ios_new arrow_forward_ios" at bounding box center [84, 73] width 13 height 20
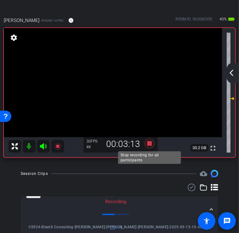
click at [148, 147] on icon at bounding box center [149, 143] width 15 height 11
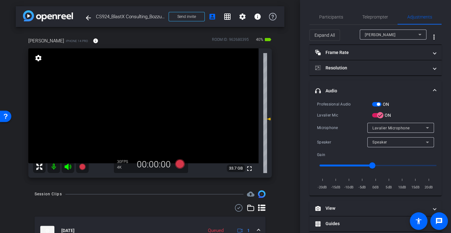
click at [348, 110] on div "Professional Audio ON Lavalier Mic ON Microphone Lavalier Microphone Speaker Sp…" at bounding box center [375, 146] width 117 height 90
click at [336, 111] on div "Professional Audio ON Lavalier Mic ON Microphone Lavalier Microphone Speaker Sp…" at bounding box center [375, 146] width 117 height 90
click at [334, 11] on span "Participants" at bounding box center [331, 16] width 24 height 15
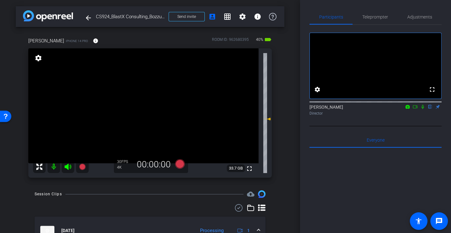
click at [416, 109] on icon at bounding box center [415, 106] width 4 height 3
click at [429, 109] on icon at bounding box center [430, 107] width 5 height 4
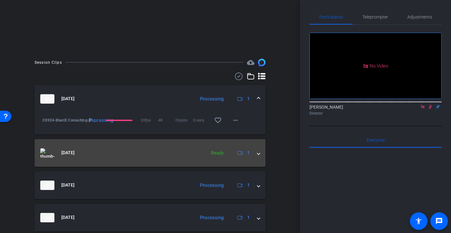
scroll to position [225, 0]
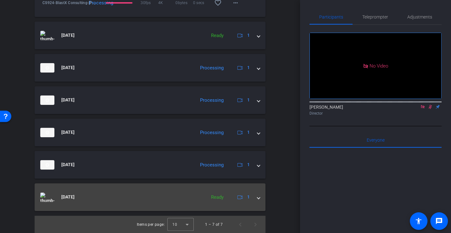
click at [260, 193] on mat-expansion-panel-header "[DATE] Ready 1" at bounding box center [150, 198] width 231 height 28
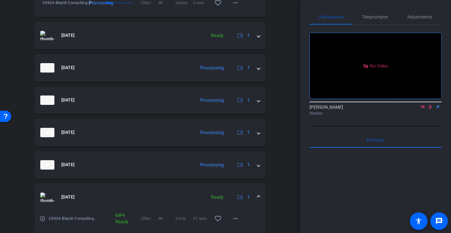
click at [40, 220] on mat-icon "play_circle_outline" at bounding box center [42, 219] width 6 height 6
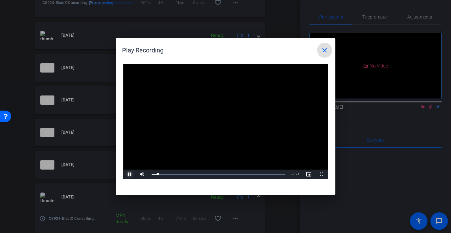
click at [130, 175] on span "Video Player" at bounding box center [129, 175] width 13 height 0
click at [324, 44] on span at bounding box center [324, 50] width 15 height 15
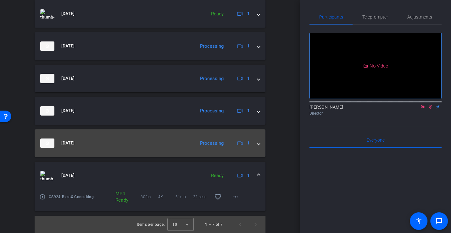
scroll to position [0, 0]
